Goal: Information Seeking & Learning: Learn about a topic

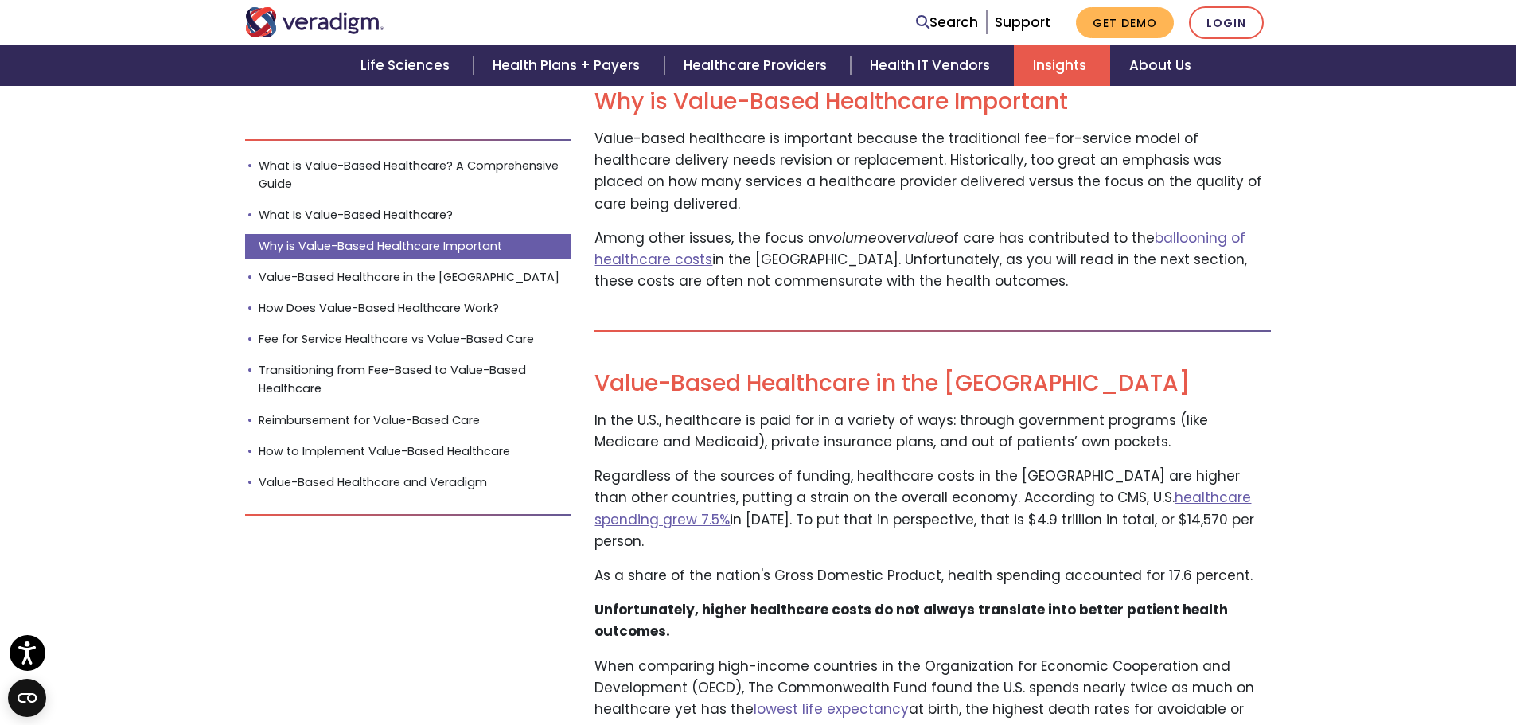
scroll to position [1464, 0]
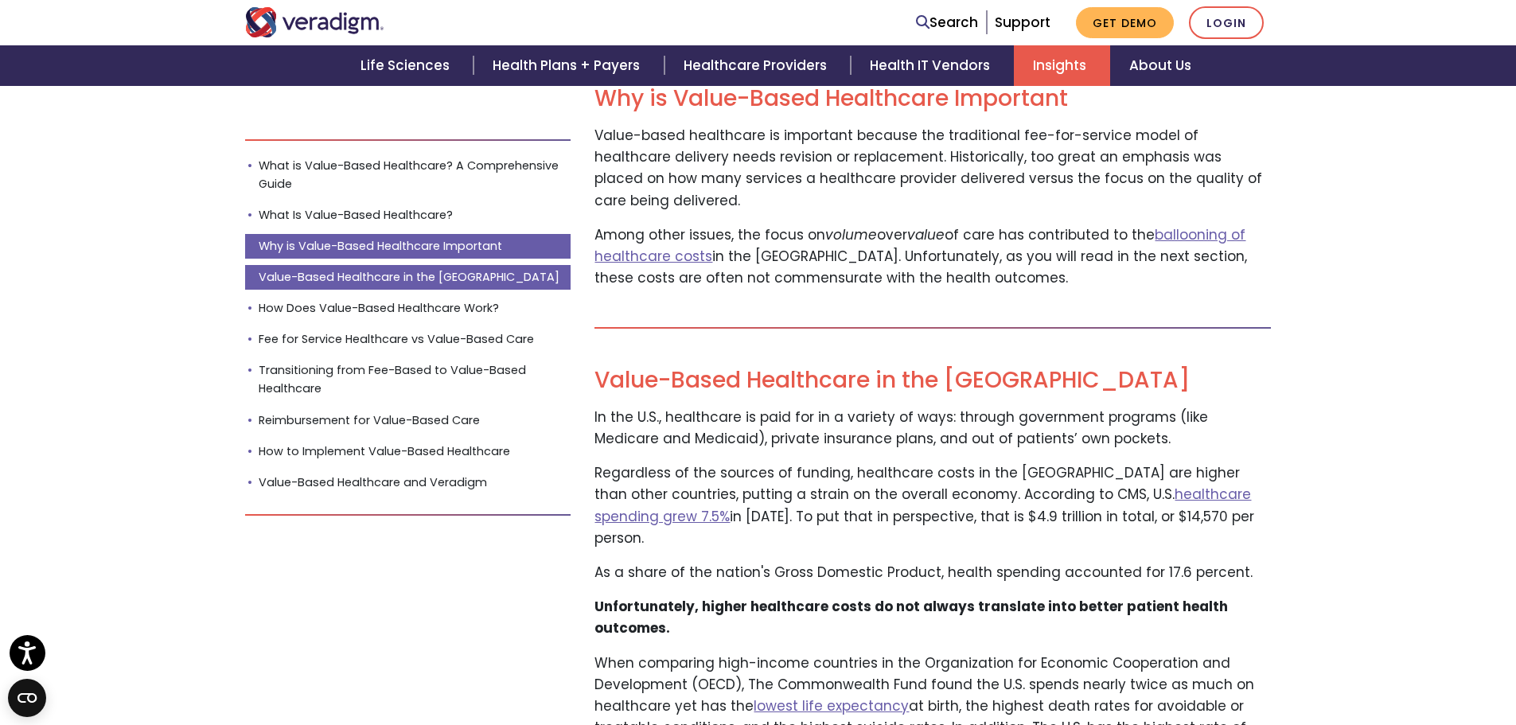
click at [327, 271] on link "Value-Based Healthcare in the [GEOGRAPHIC_DATA]" at bounding box center [408, 277] width 326 height 25
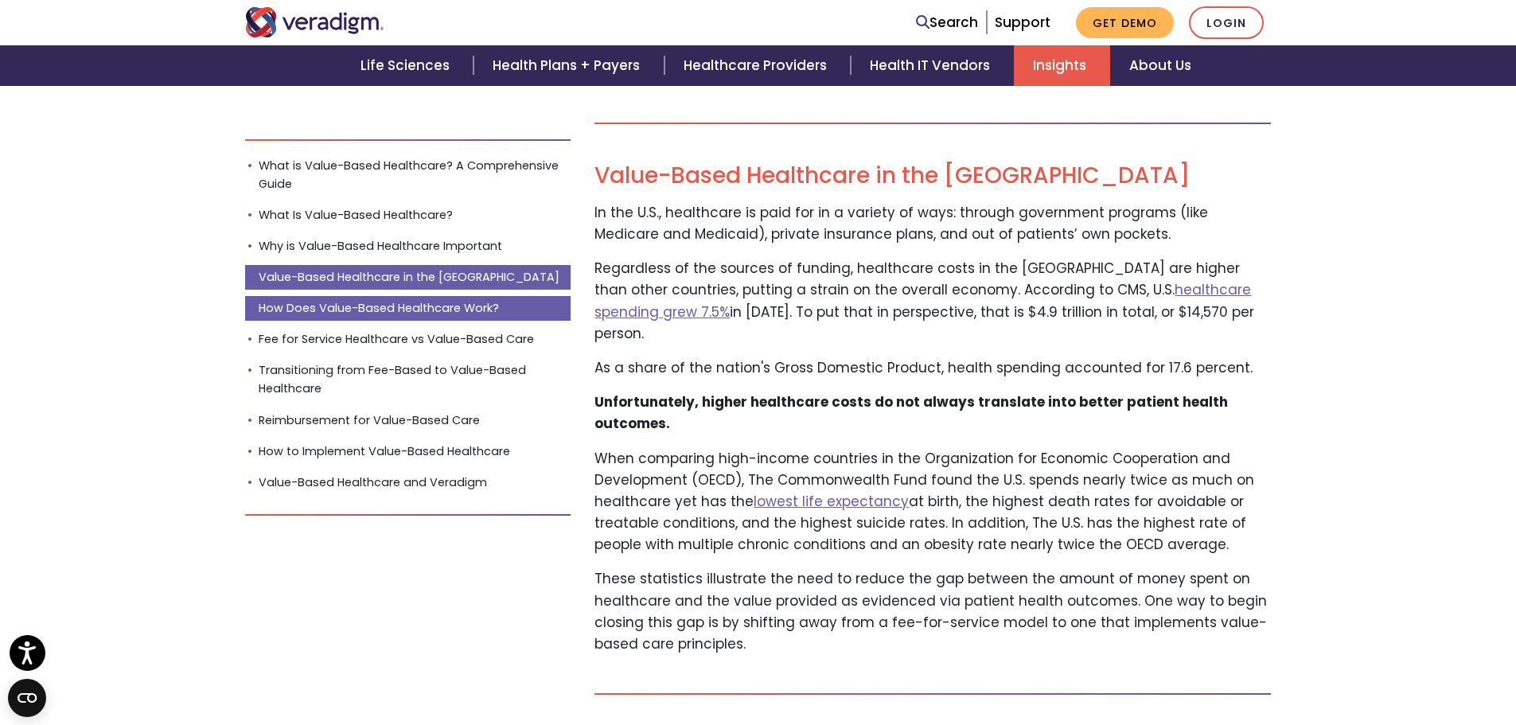
scroll to position [1672, 0]
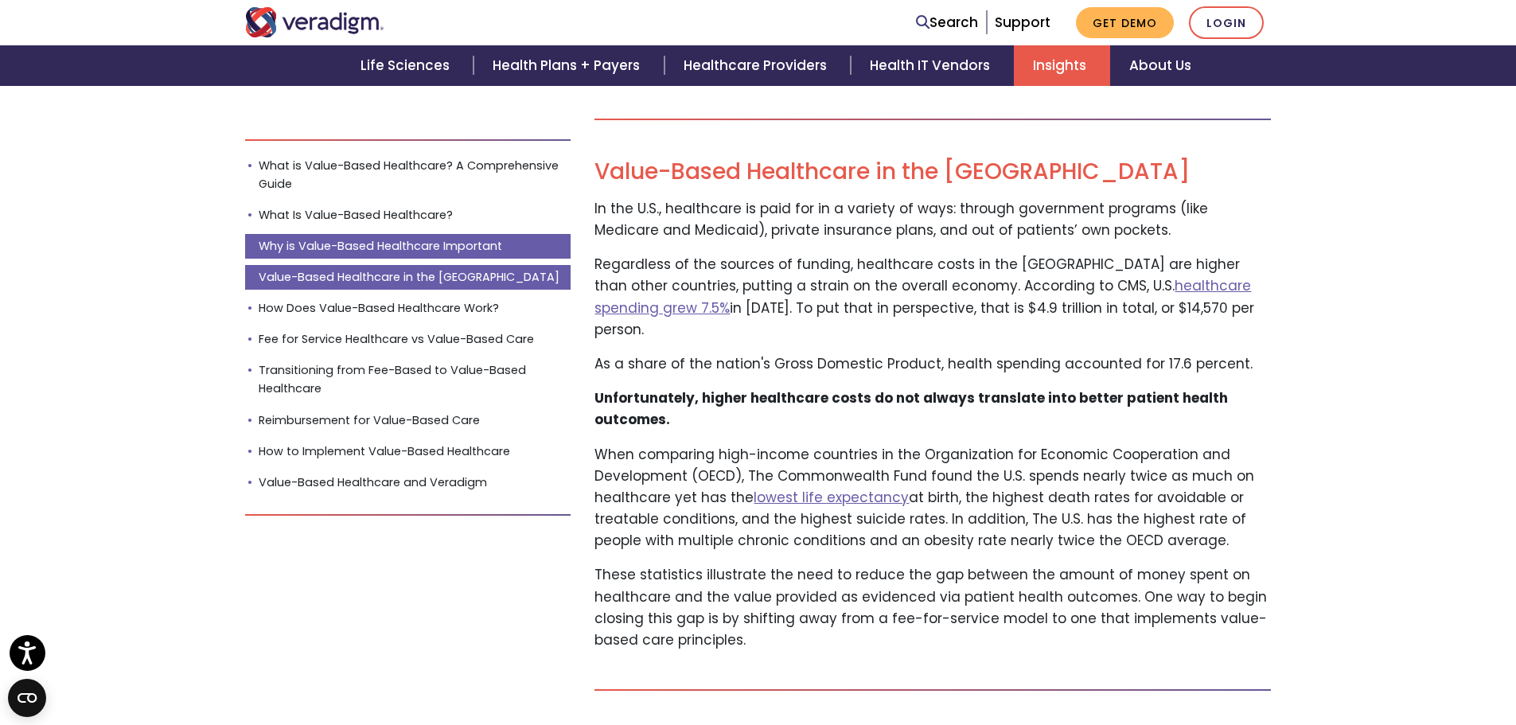
click at [320, 248] on link "Why is Value-Based Healthcare Important" at bounding box center [408, 246] width 326 height 25
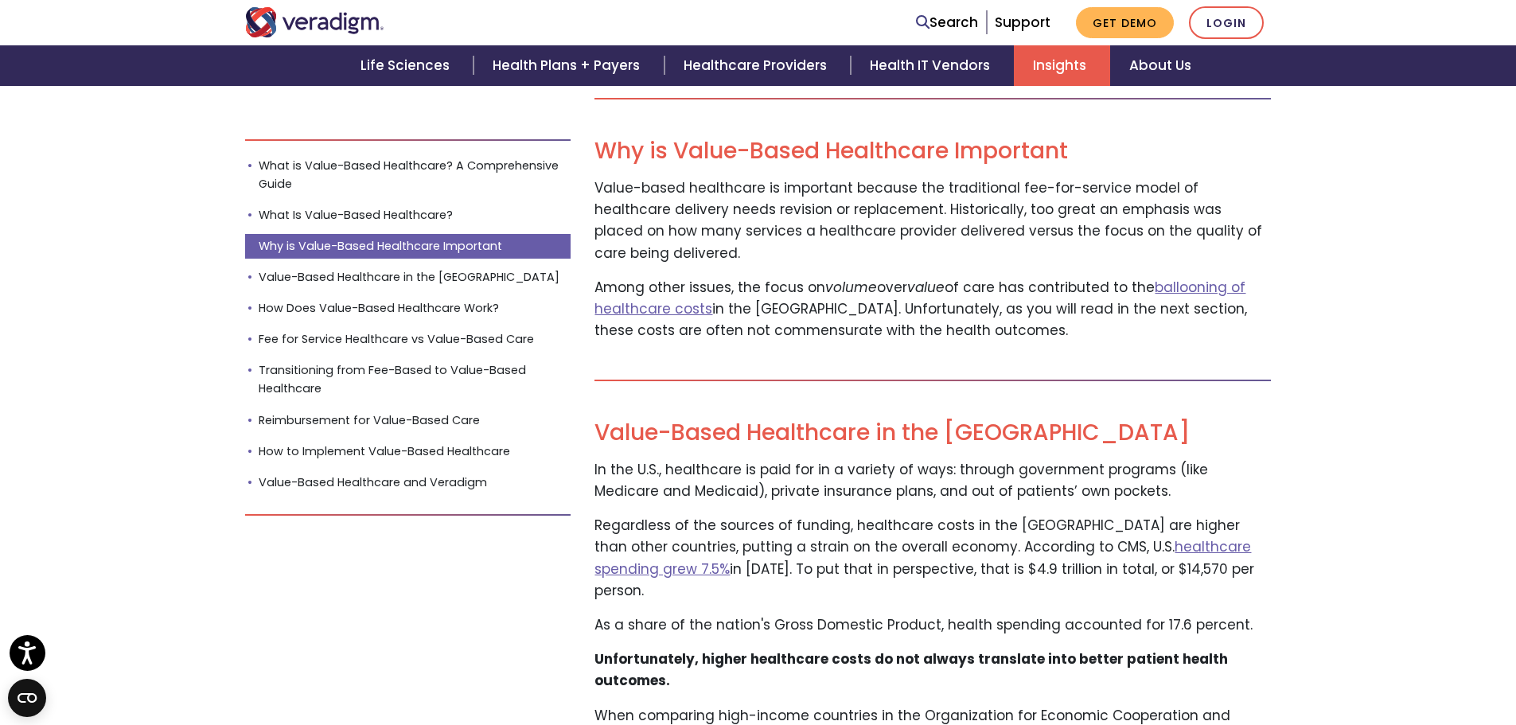
scroll to position [1390, 0]
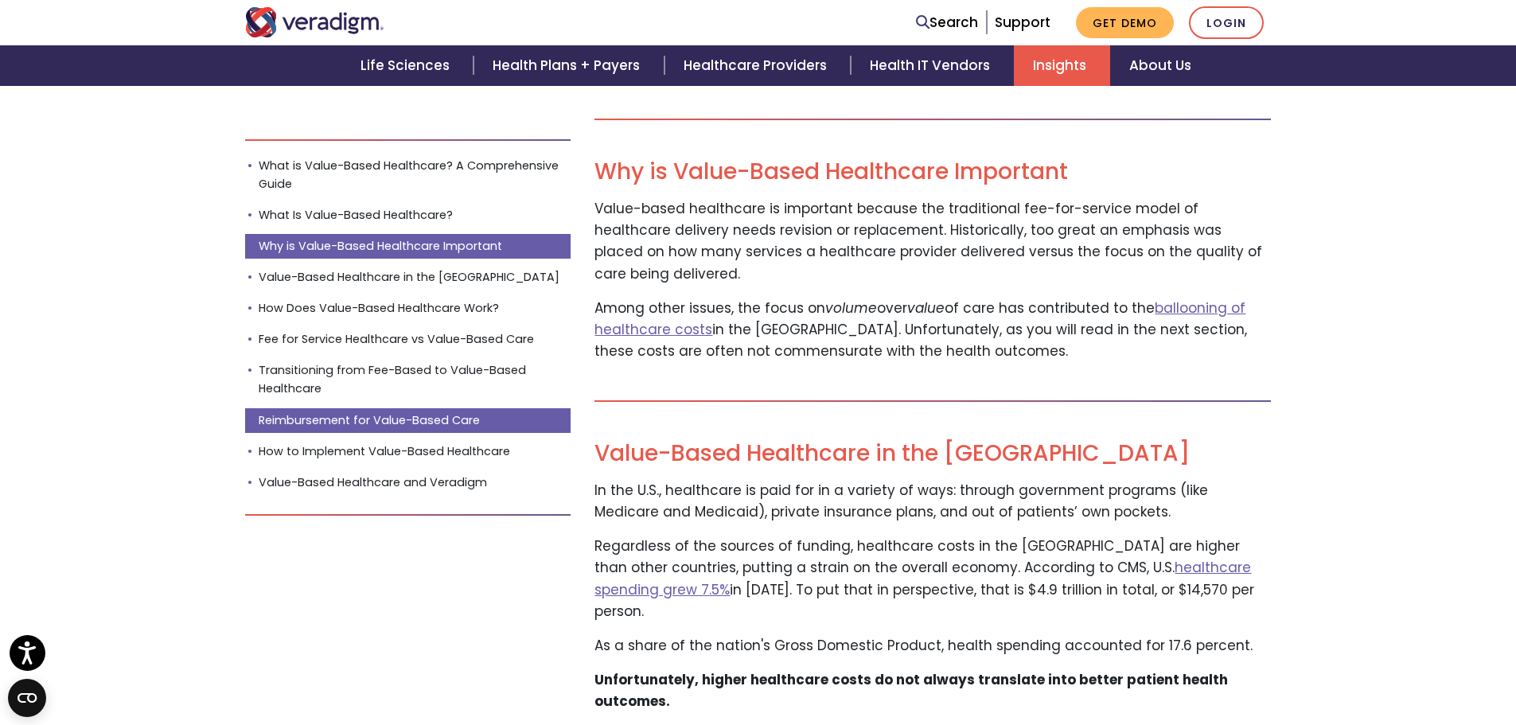
click at [361, 420] on link "Reimbursement for Value-Based Care" at bounding box center [408, 419] width 326 height 25
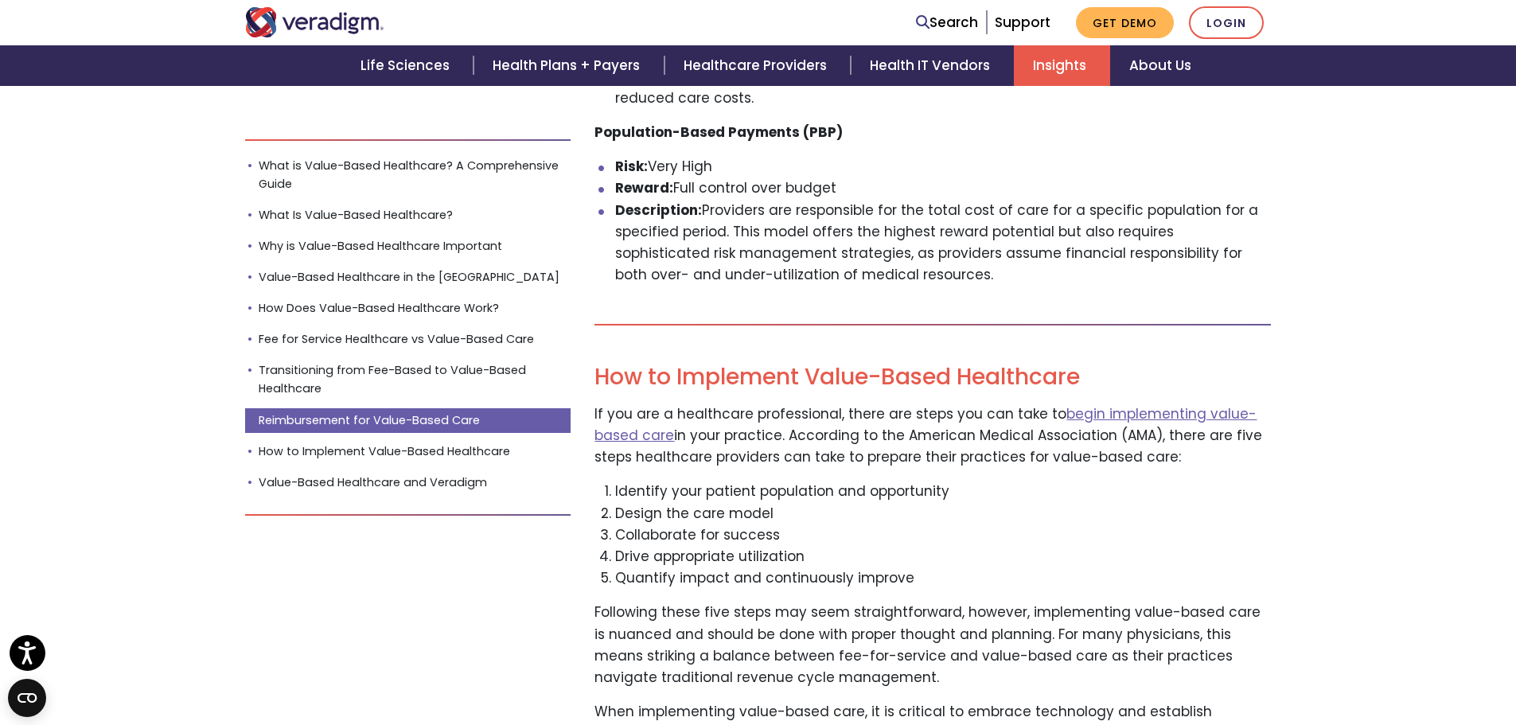
scroll to position [5194, 0]
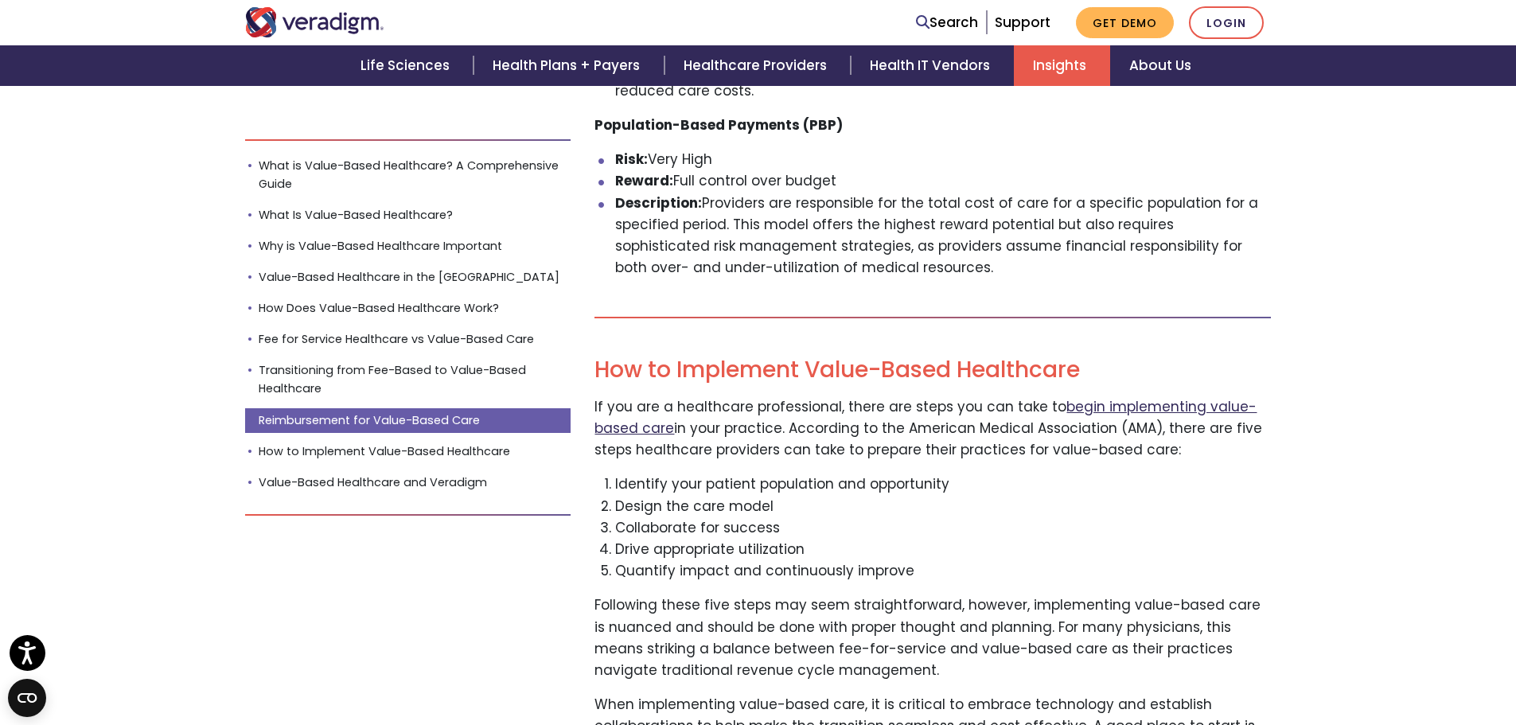
click at [1095, 397] on link "begin implementing value-based care" at bounding box center [926, 417] width 662 height 41
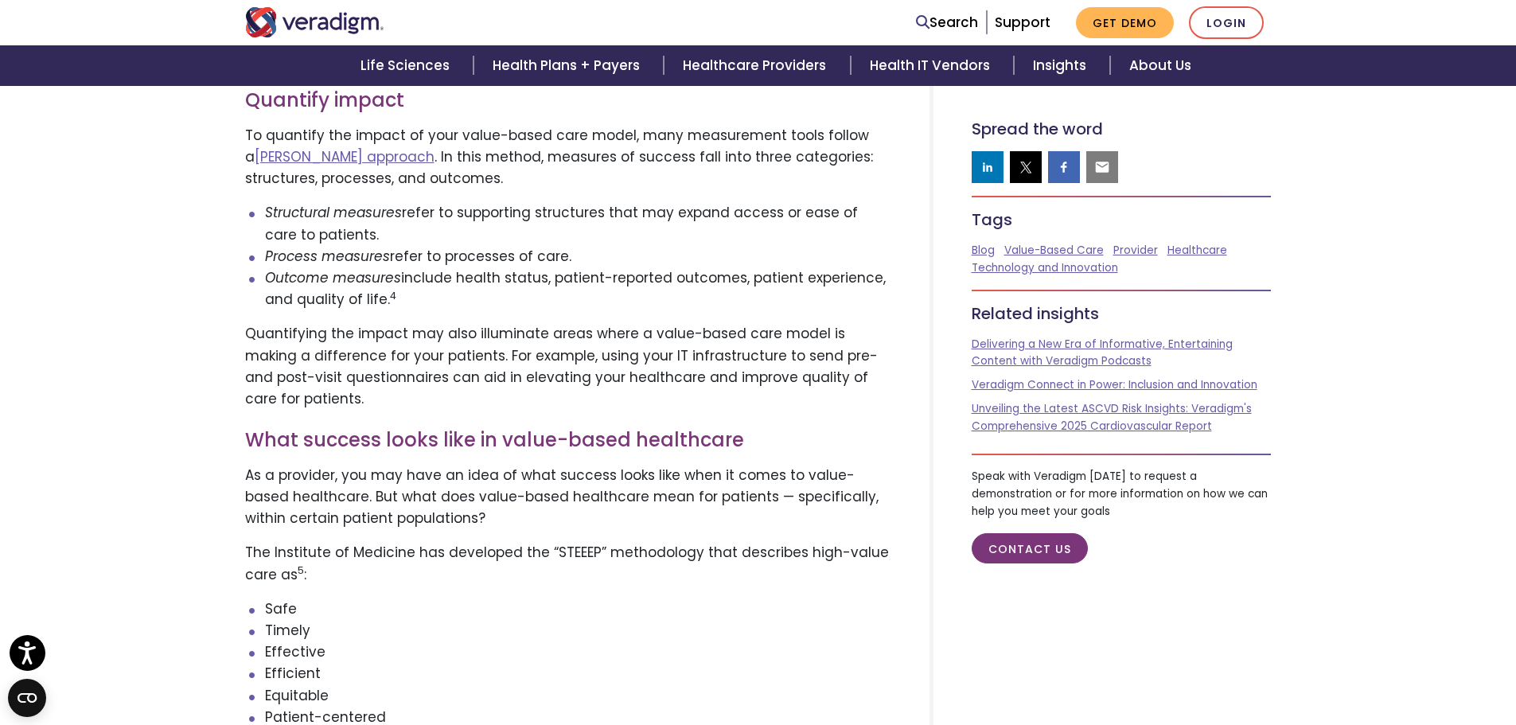
scroll to position [1845, 0]
